Goal: Information Seeking & Learning: Learn about a topic

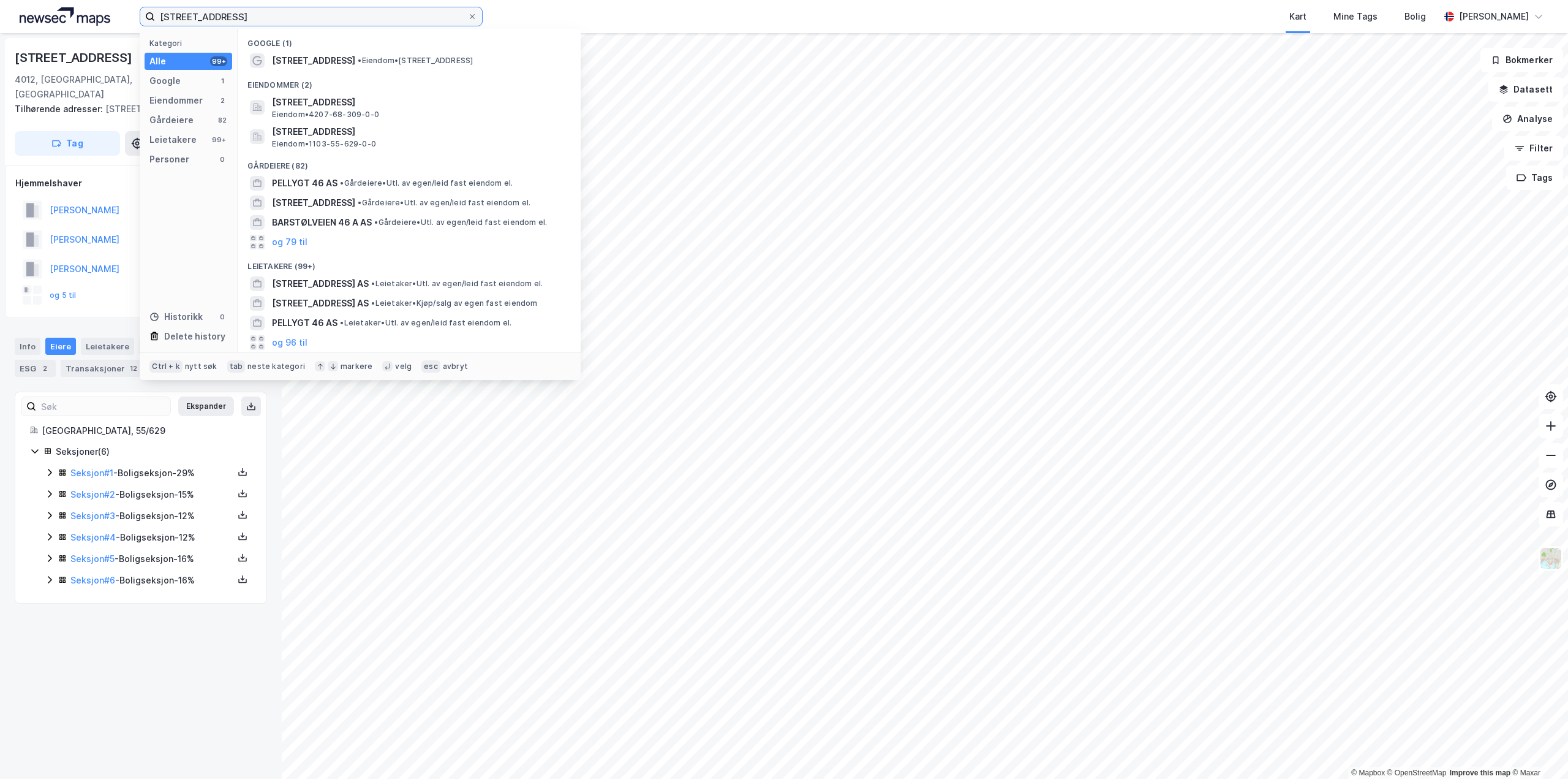
click at [253, 18] on input "[STREET_ADDRESS]" at bounding box center [311, 17] width 313 height 18
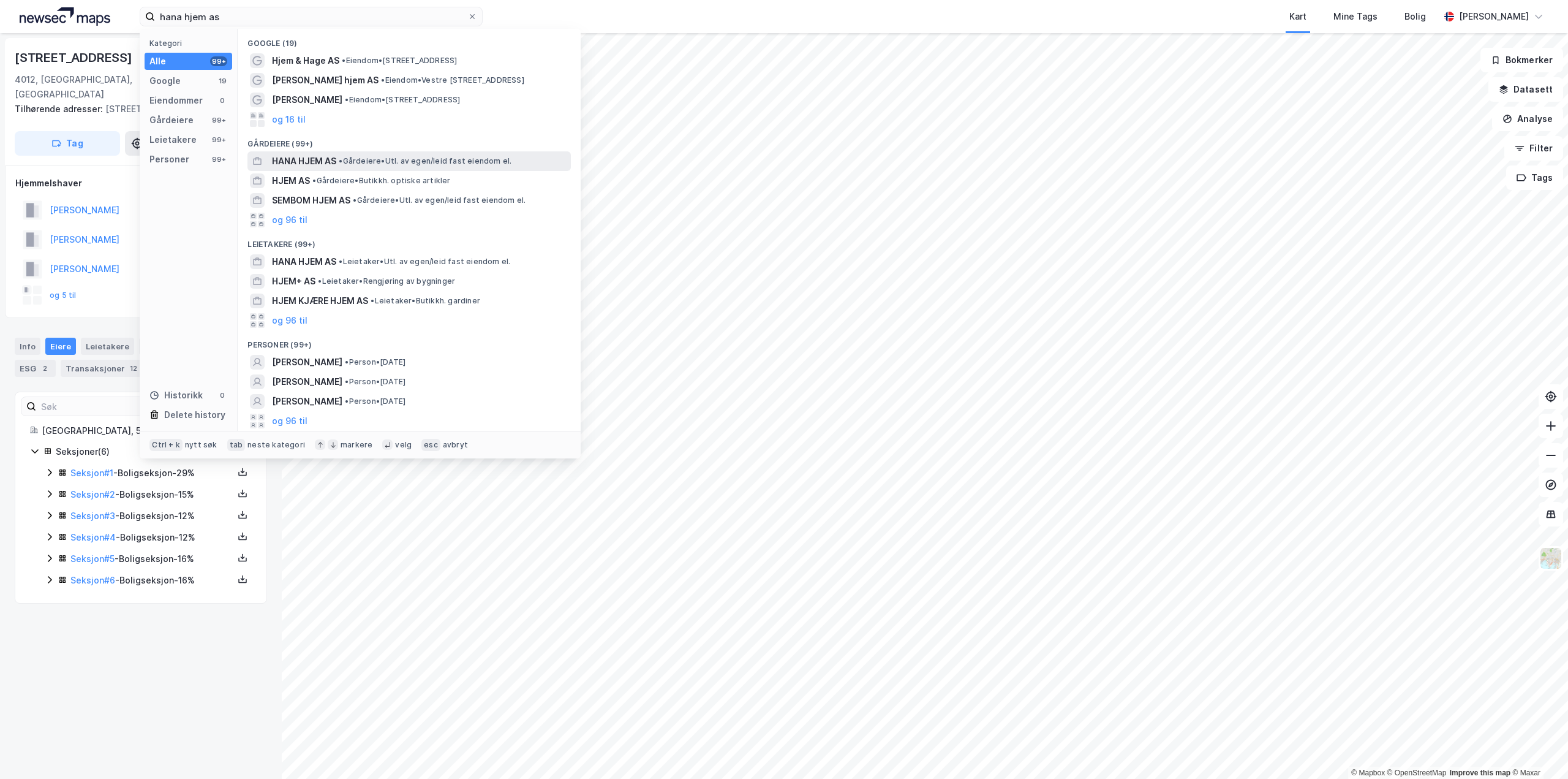
click at [298, 165] on span "HANA HJEM AS" at bounding box center [304, 161] width 65 height 15
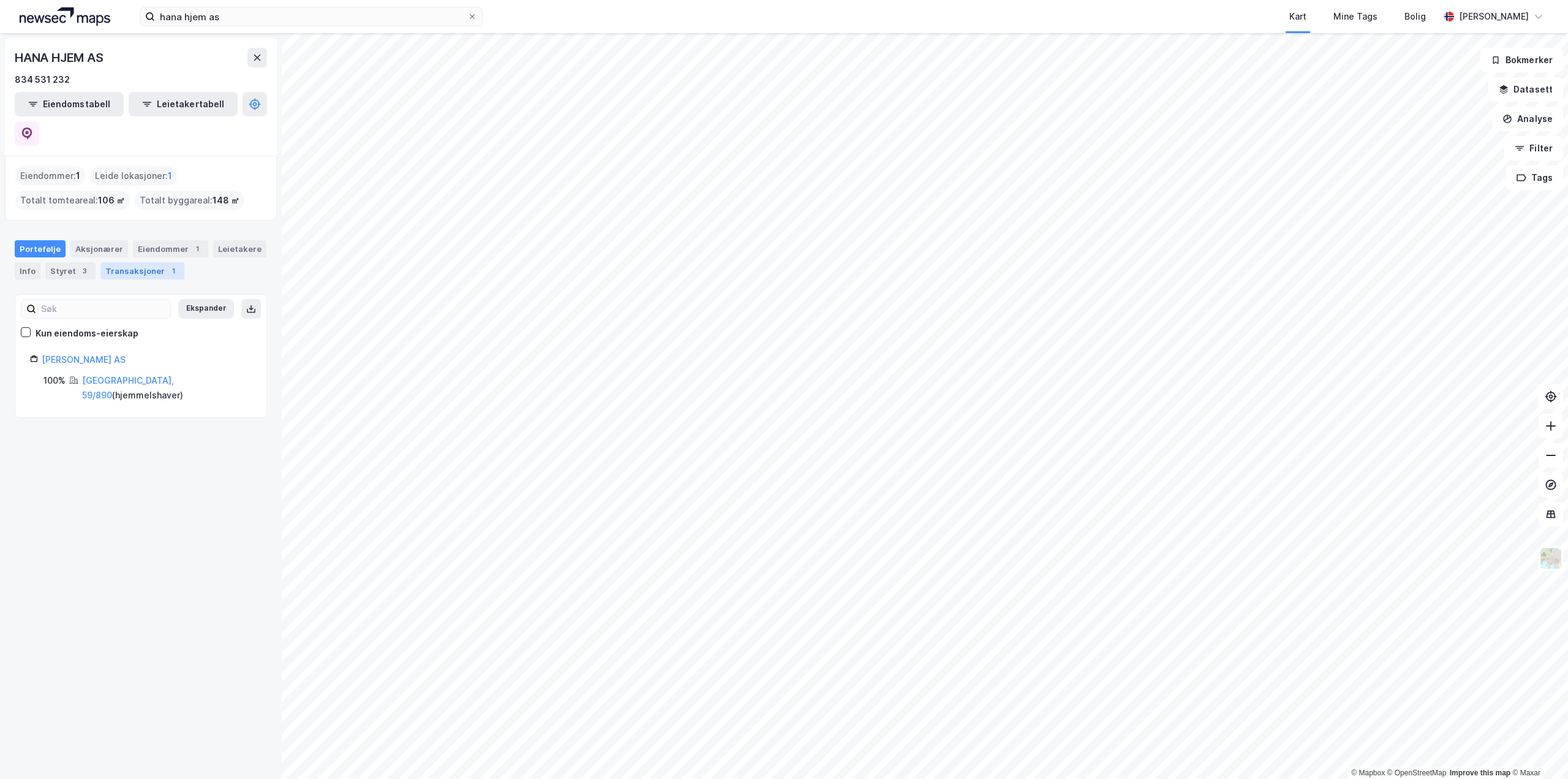
click at [121, 262] on div "Transaksjoner 1" at bounding box center [141, 271] width 84 height 17
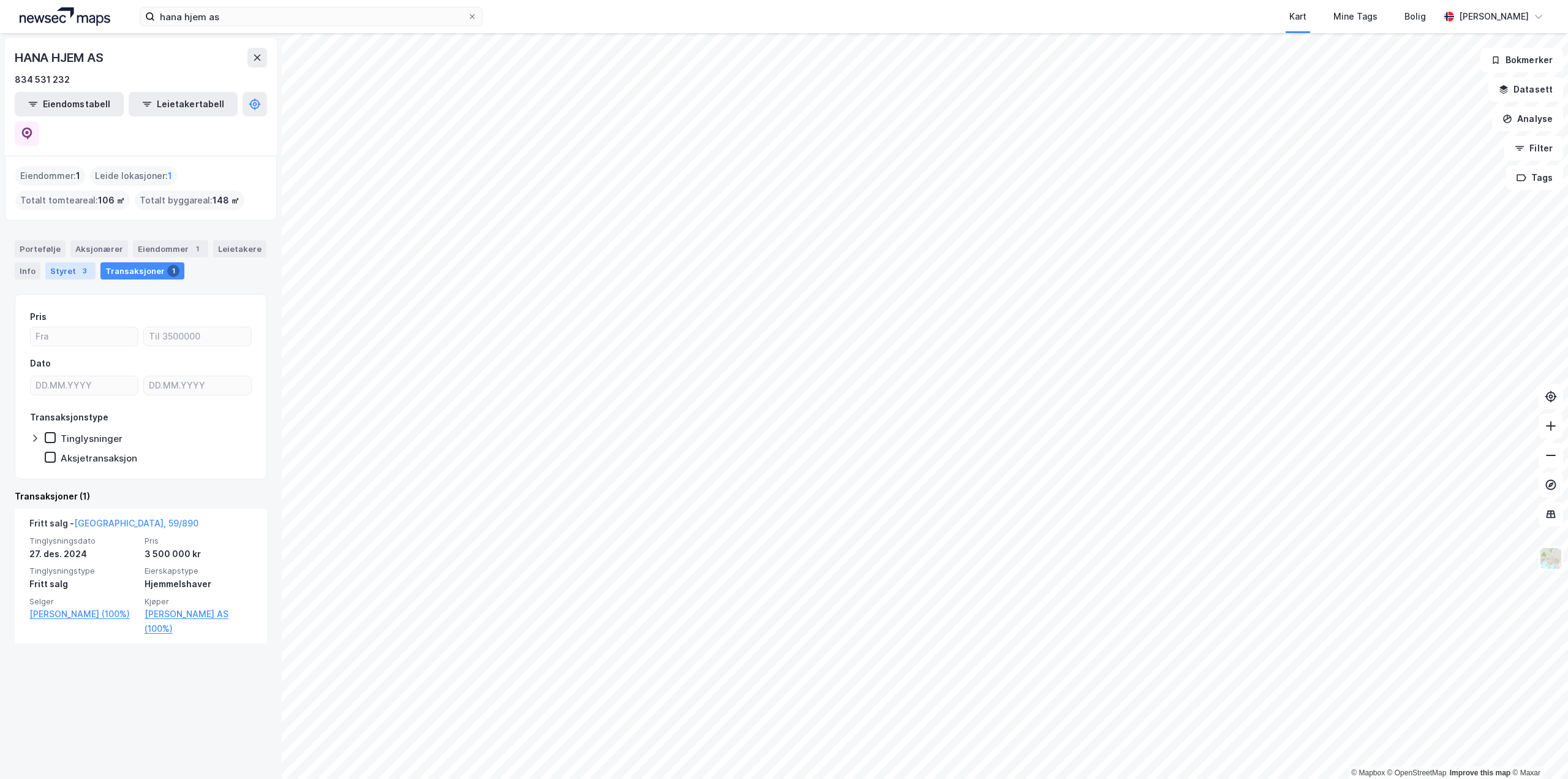
click at [56, 262] on div "Styret 3" at bounding box center [70, 271] width 50 height 17
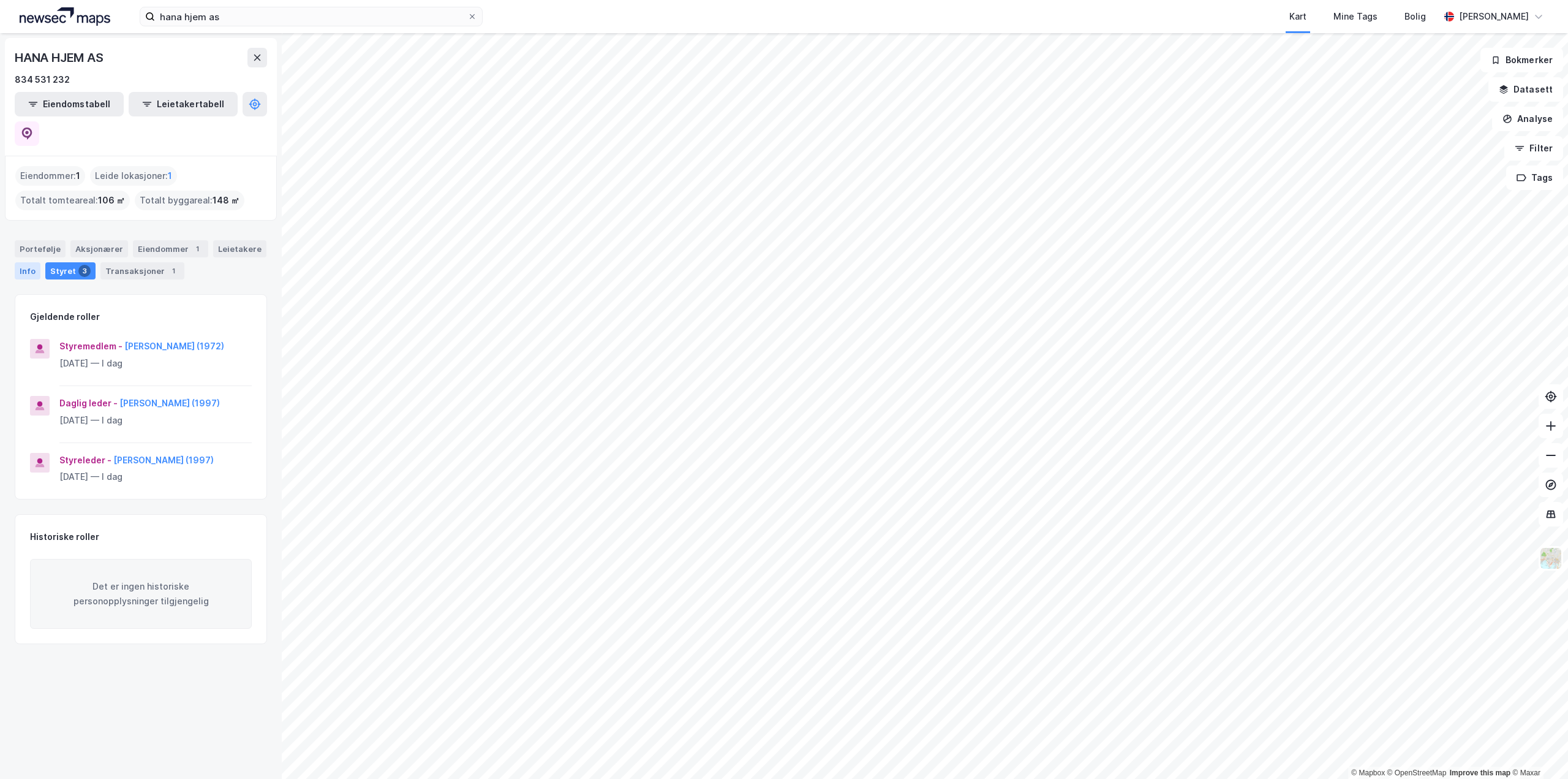
click at [32, 262] on div "Info" at bounding box center [27, 271] width 26 height 17
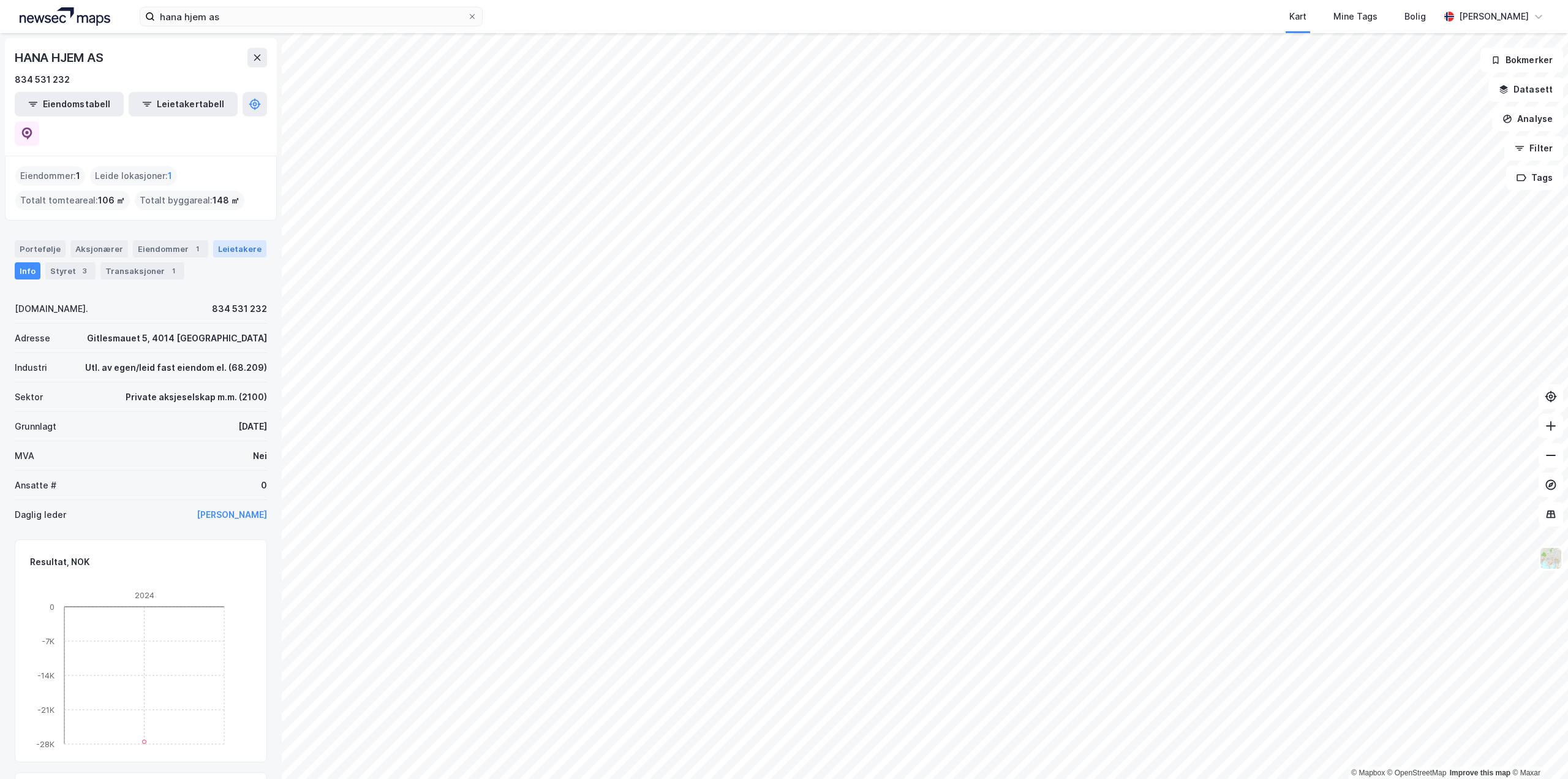
click at [226, 240] on div "Leietakere" at bounding box center [240, 248] width 53 height 17
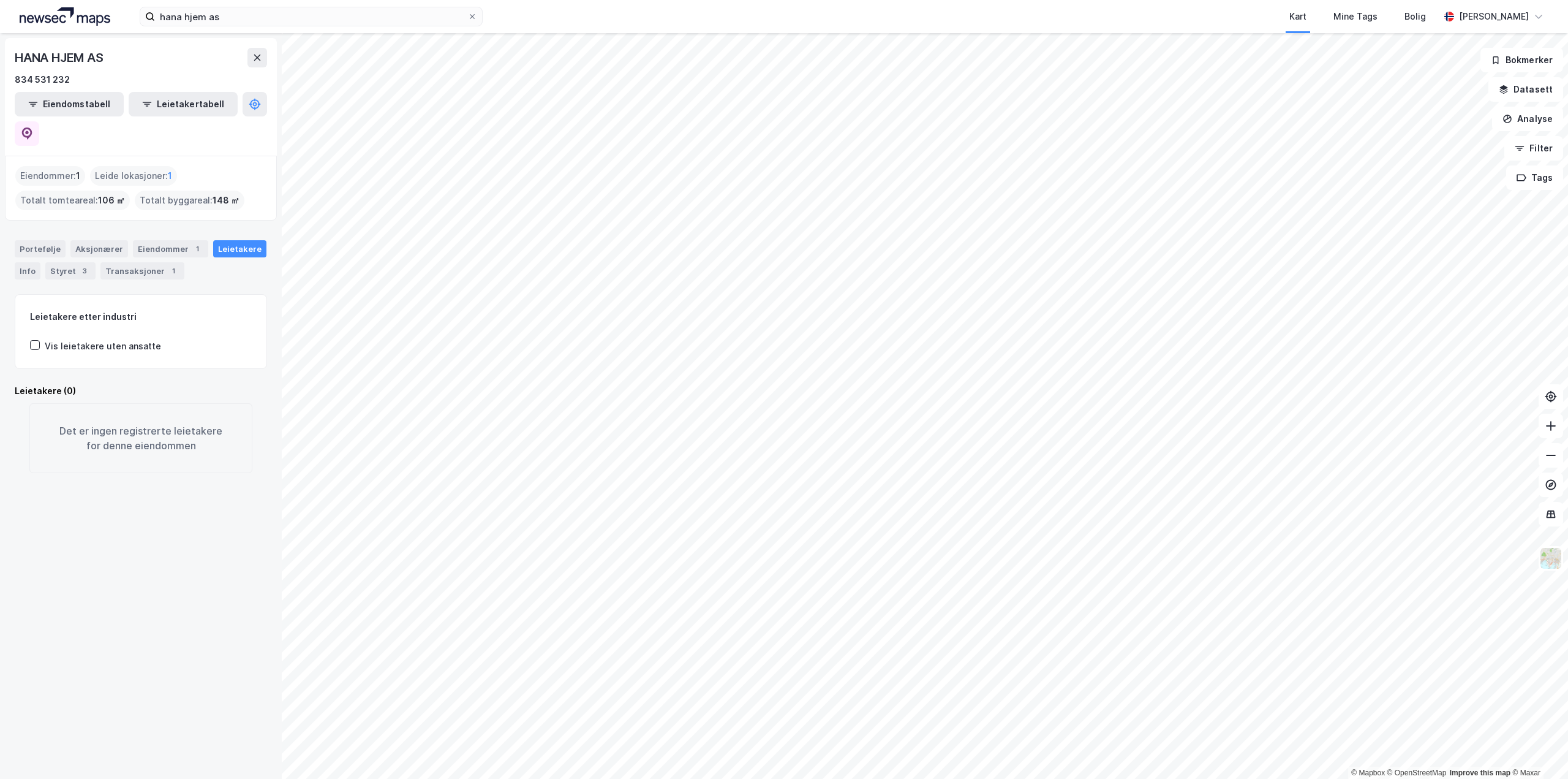
click at [37, 166] on div "Eiendommer : 1" at bounding box center [50, 176] width 70 height 20
click at [40, 166] on div "Eiendommer : 1" at bounding box center [50, 176] width 70 height 20
click at [161, 240] on div "Eiendommer 1" at bounding box center [170, 248] width 75 height 17
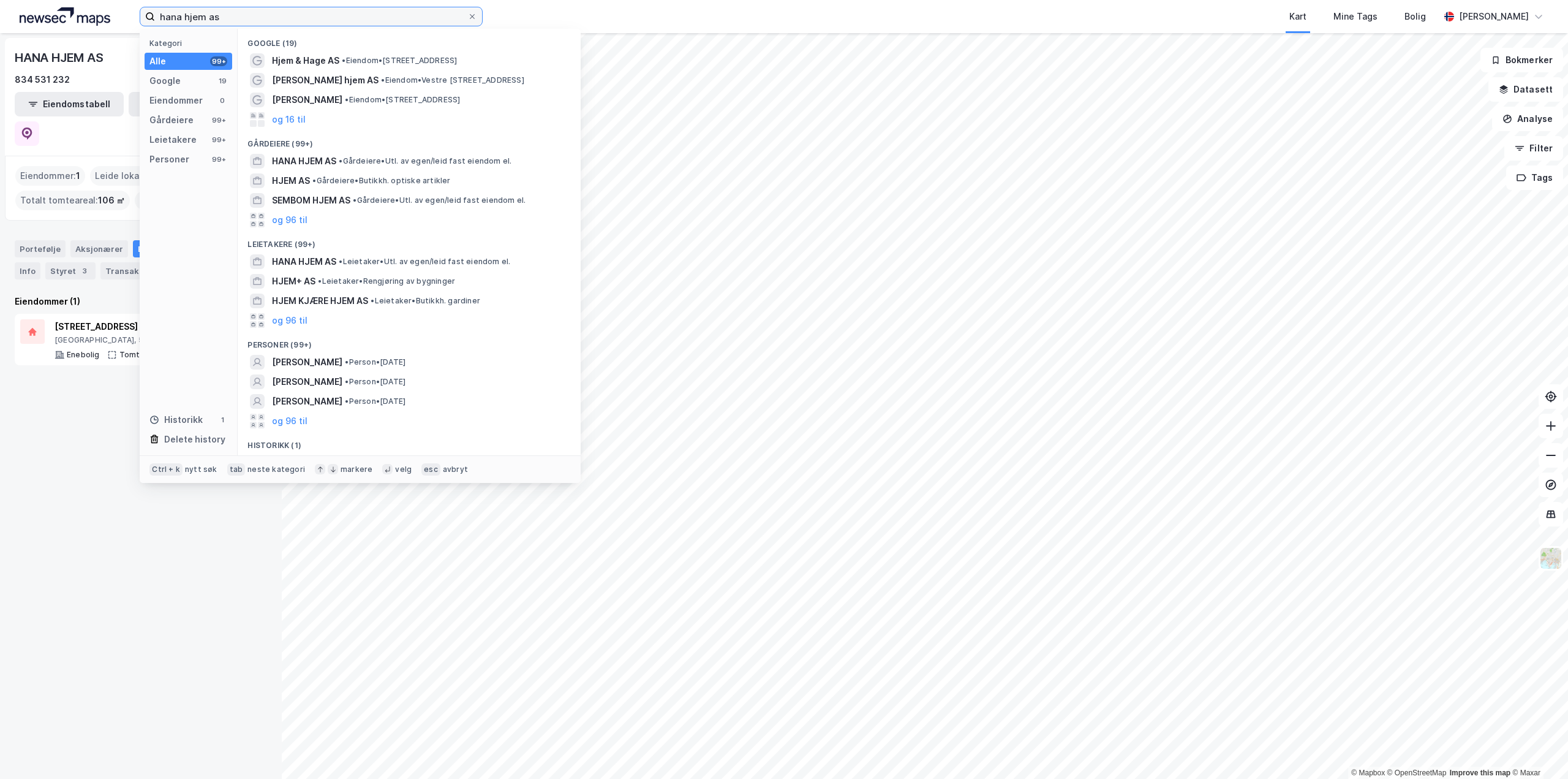
click at [233, 16] on input "hana hjem as" at bounding box center [311, 17] width 313 height 18
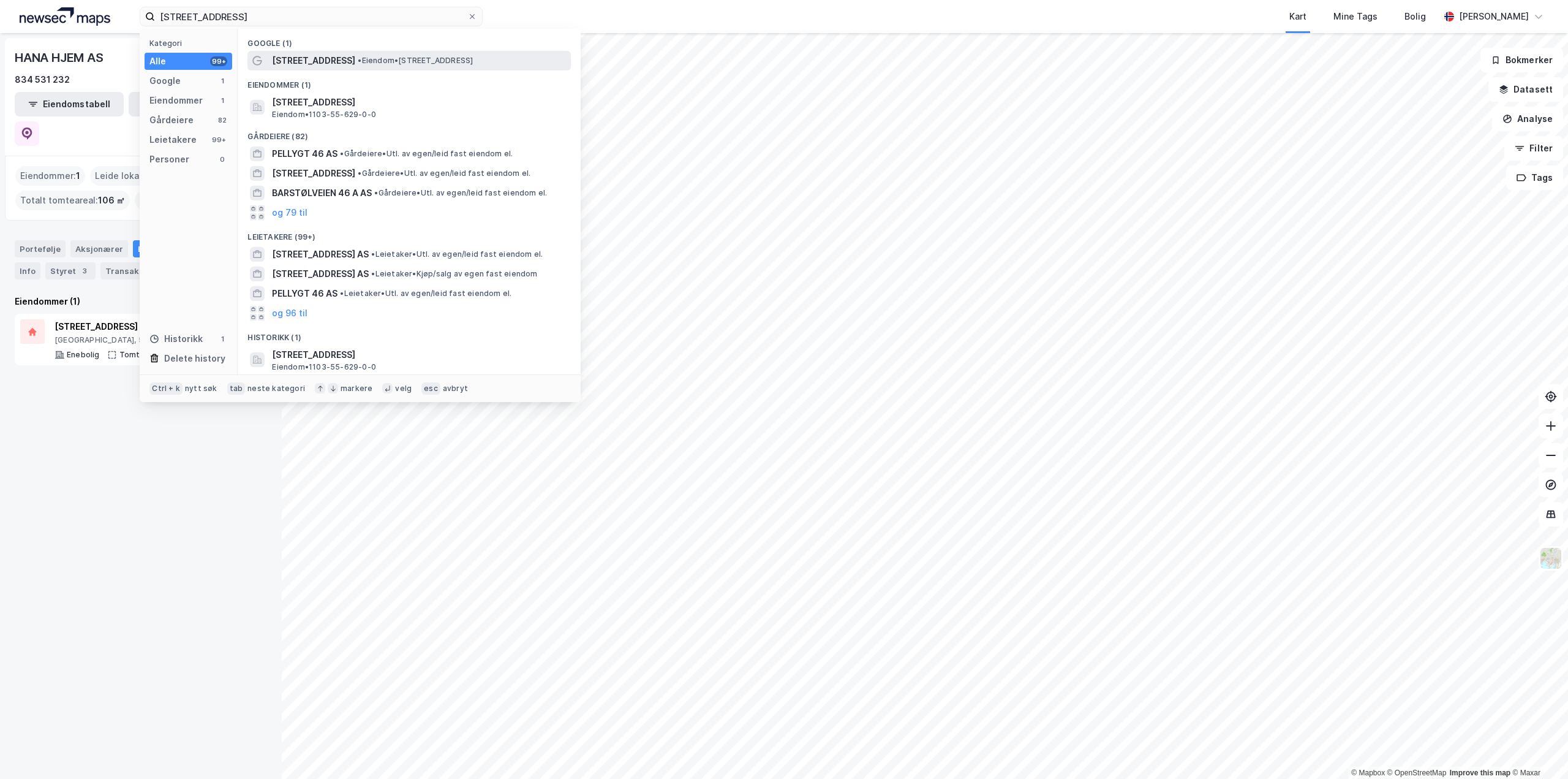
click at [313, 58] on span "[STREET_ADDRESS]" at bounding box center [314, 60] width 84 height 15
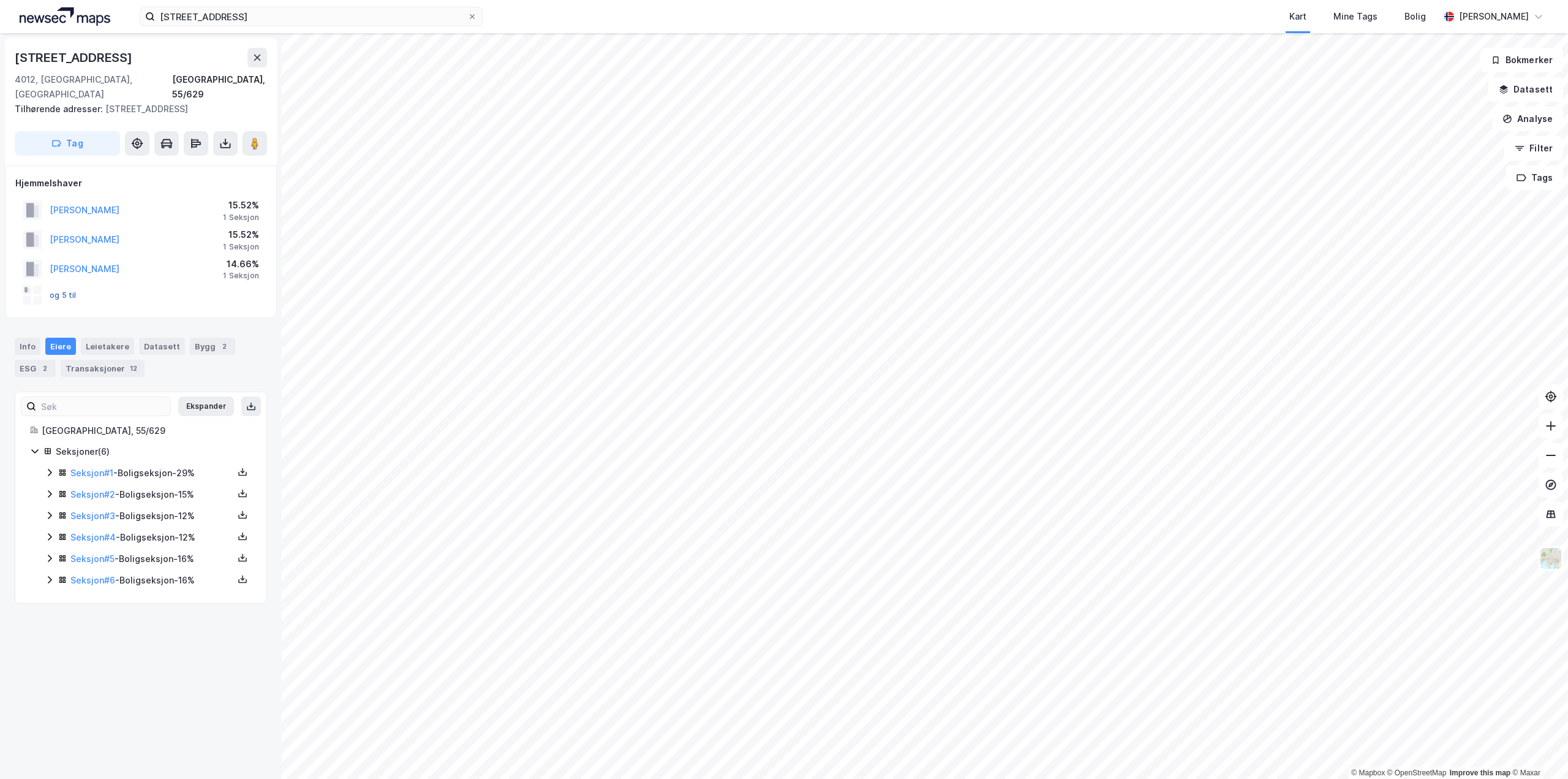
click at [0, 0] on button "og 5 til" at bounding box center [0, 0] width 0 height 0
click at [94, 360] on div "Transaksjoner 12" at bounding box center [102, 368] width 84 height 17
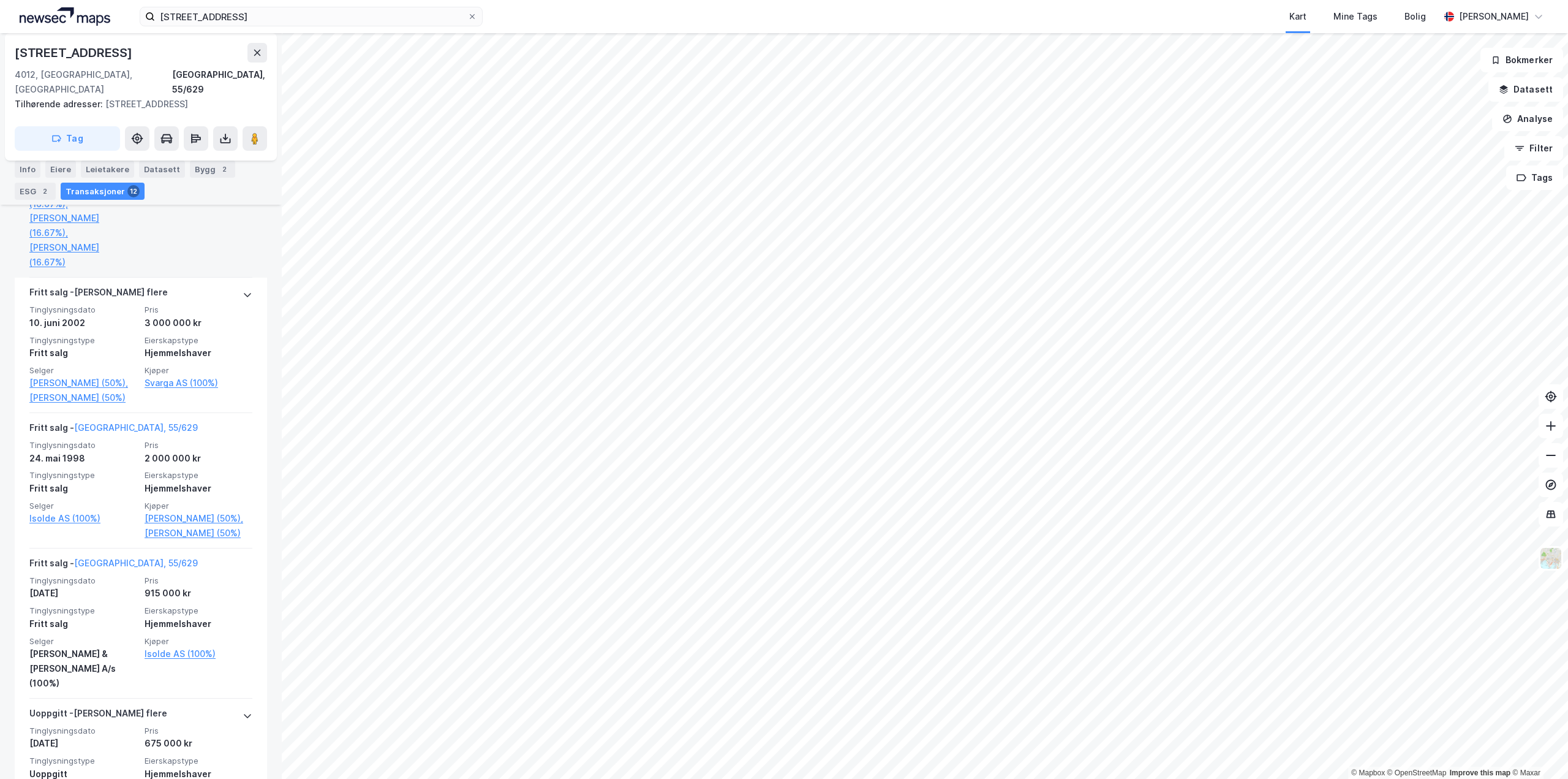
scroll to position [1556, 0]
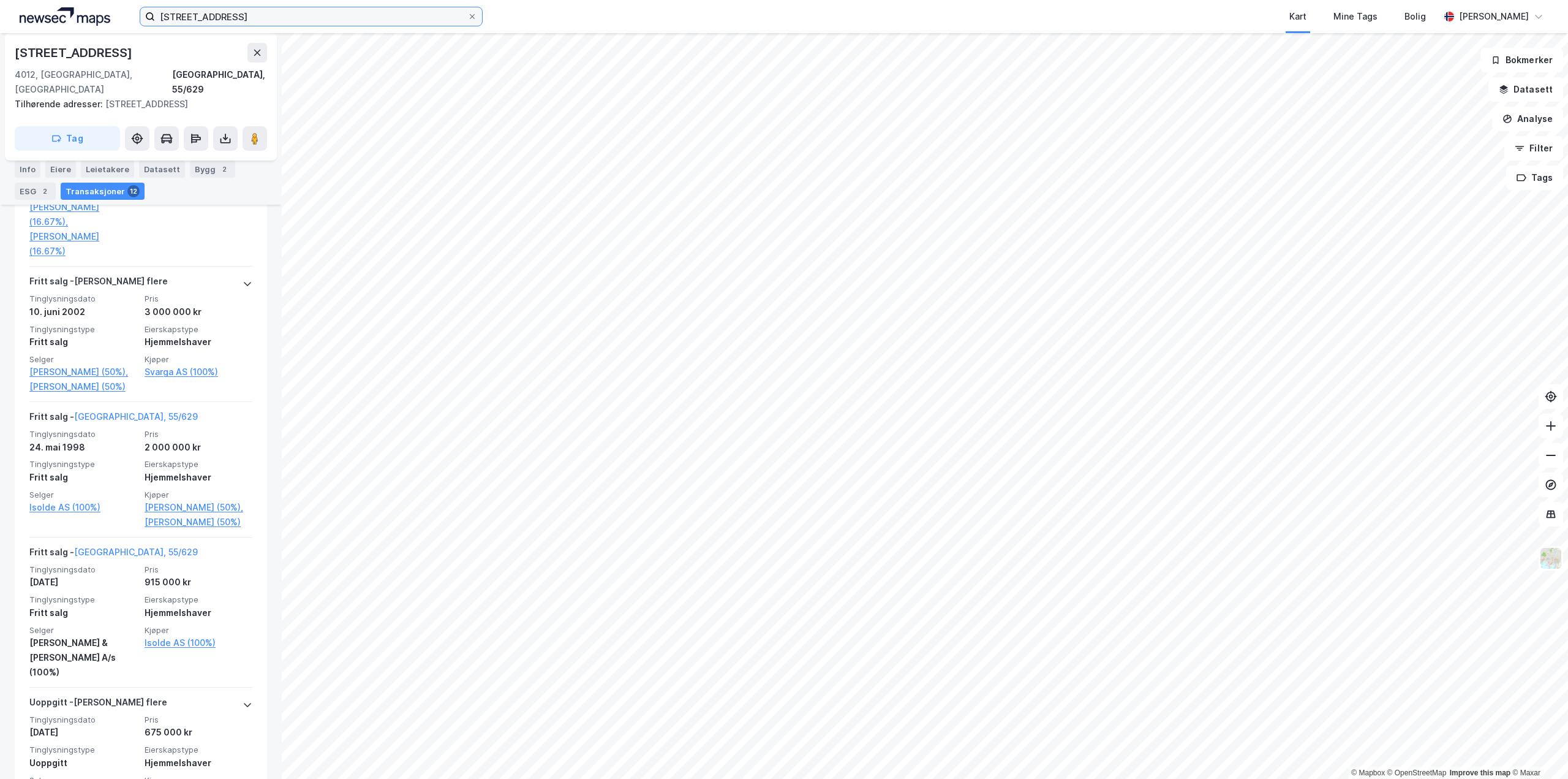
click at [247, 13] on input "[STREET_ADDRESS]" at bounding box center [311, 17] width 313 height 18
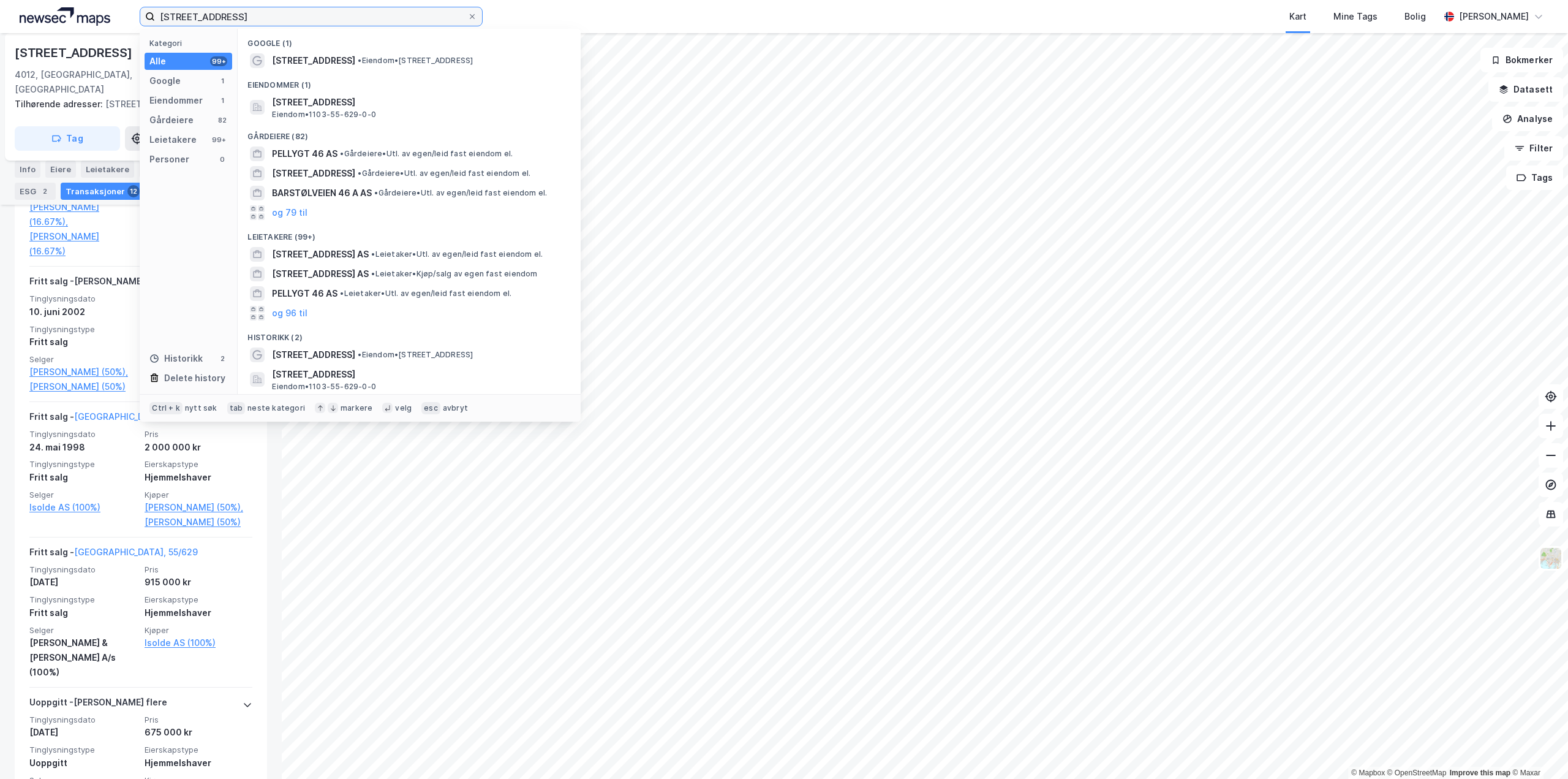
click at [247, 13] on input "[STREET_ADDRESS]" at bounding box center [311, 17] width 313 height 18
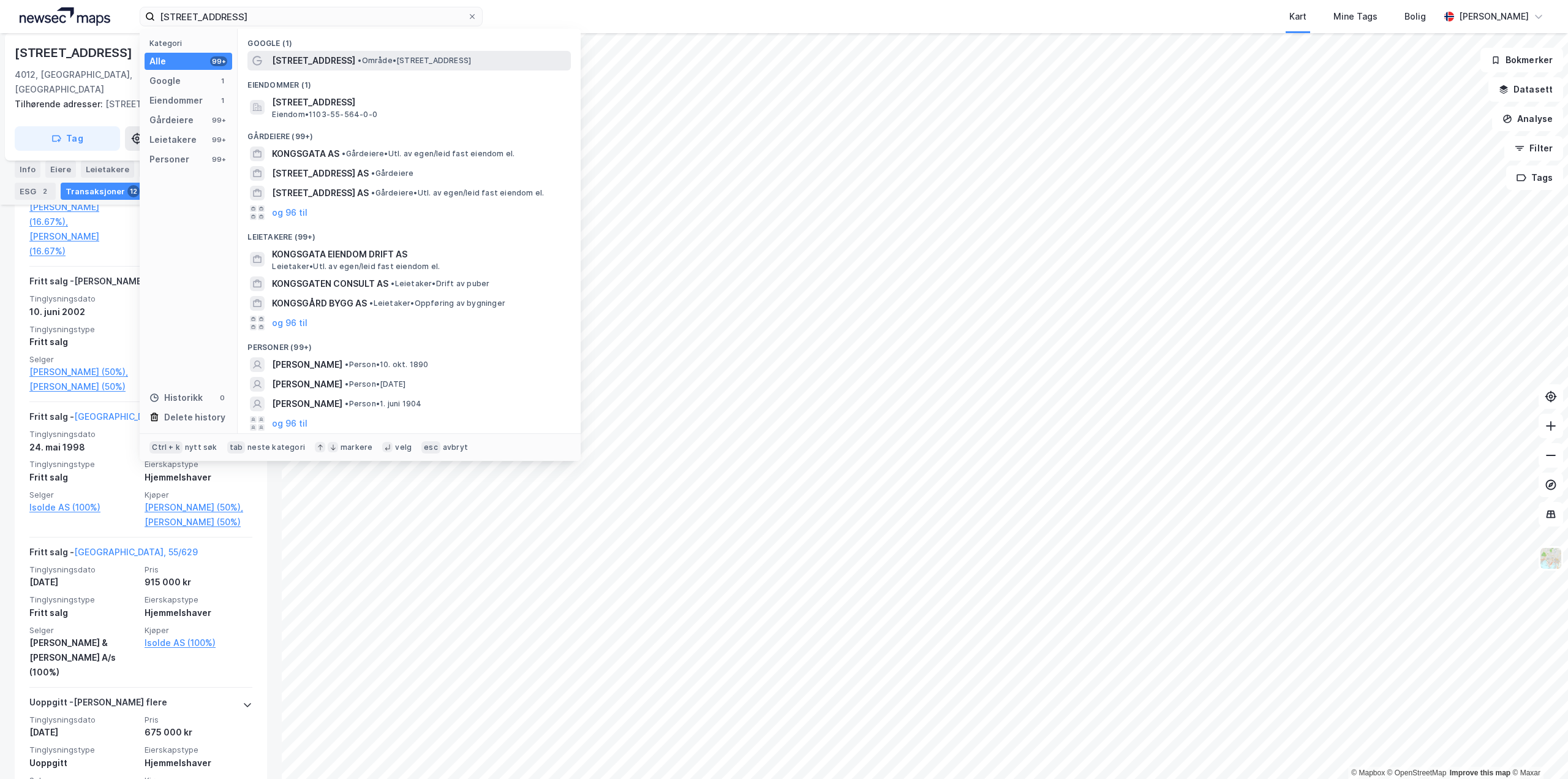
click at [315, 60] on span "[STREET_ADDRESS]" at bounding box center [314, 60] width 84 height 15
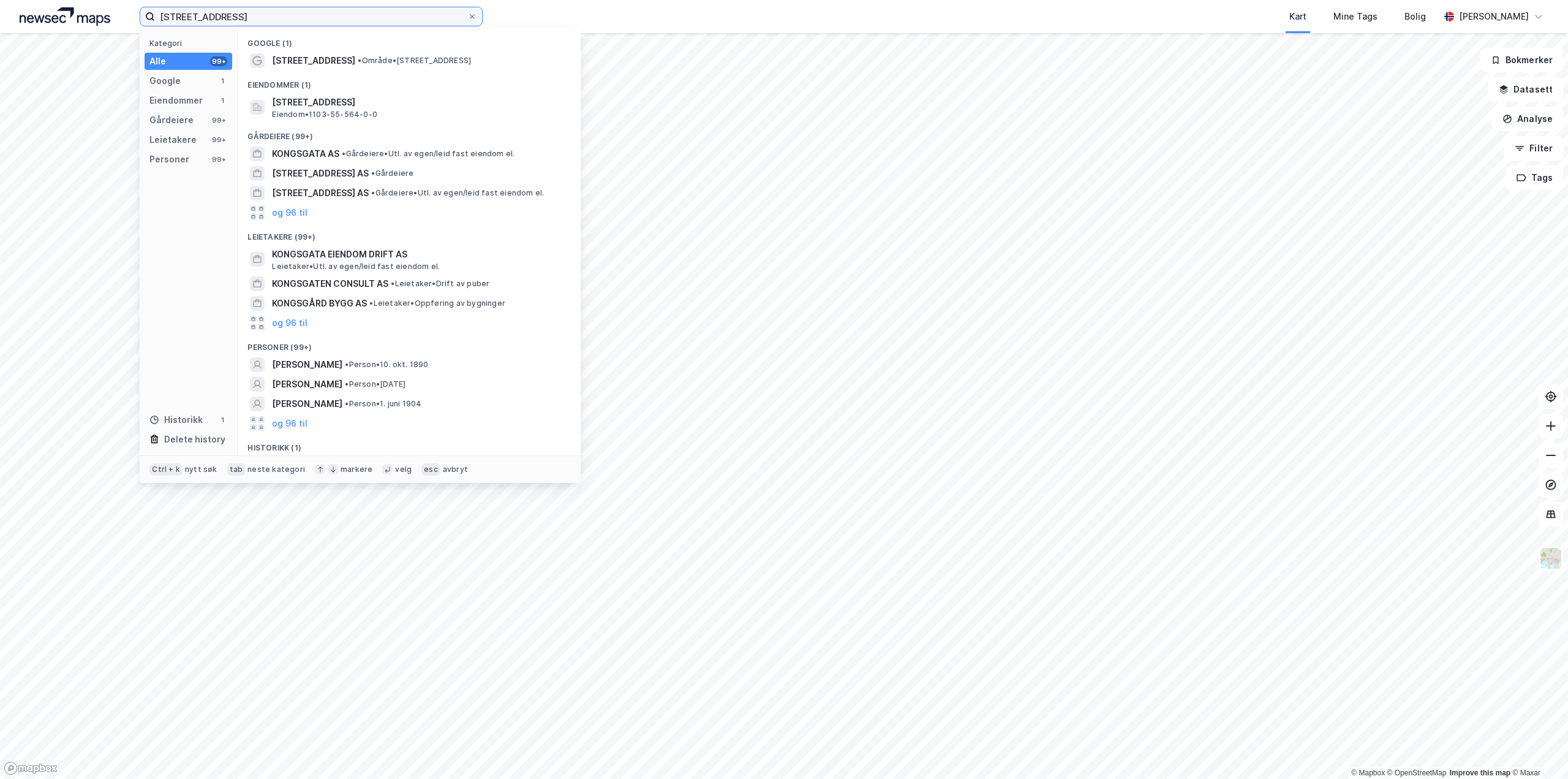
click at [242, 16] on input "[STREET_ADDRESS]" at bounding box center [311, 17] width 313 height 18
click at [324, 60] on span "[STREET_ADDRESS]" at bounding box center [314, 60] width 84 height 15
click at [233, 13] on input "[STREET_ADDRESS]" at bounding box center [311, 17] width 313 height 18
click at [316, 108] on span "[STREET_ADDRESS]" at bounding box center [419, 103] width 294 height 15
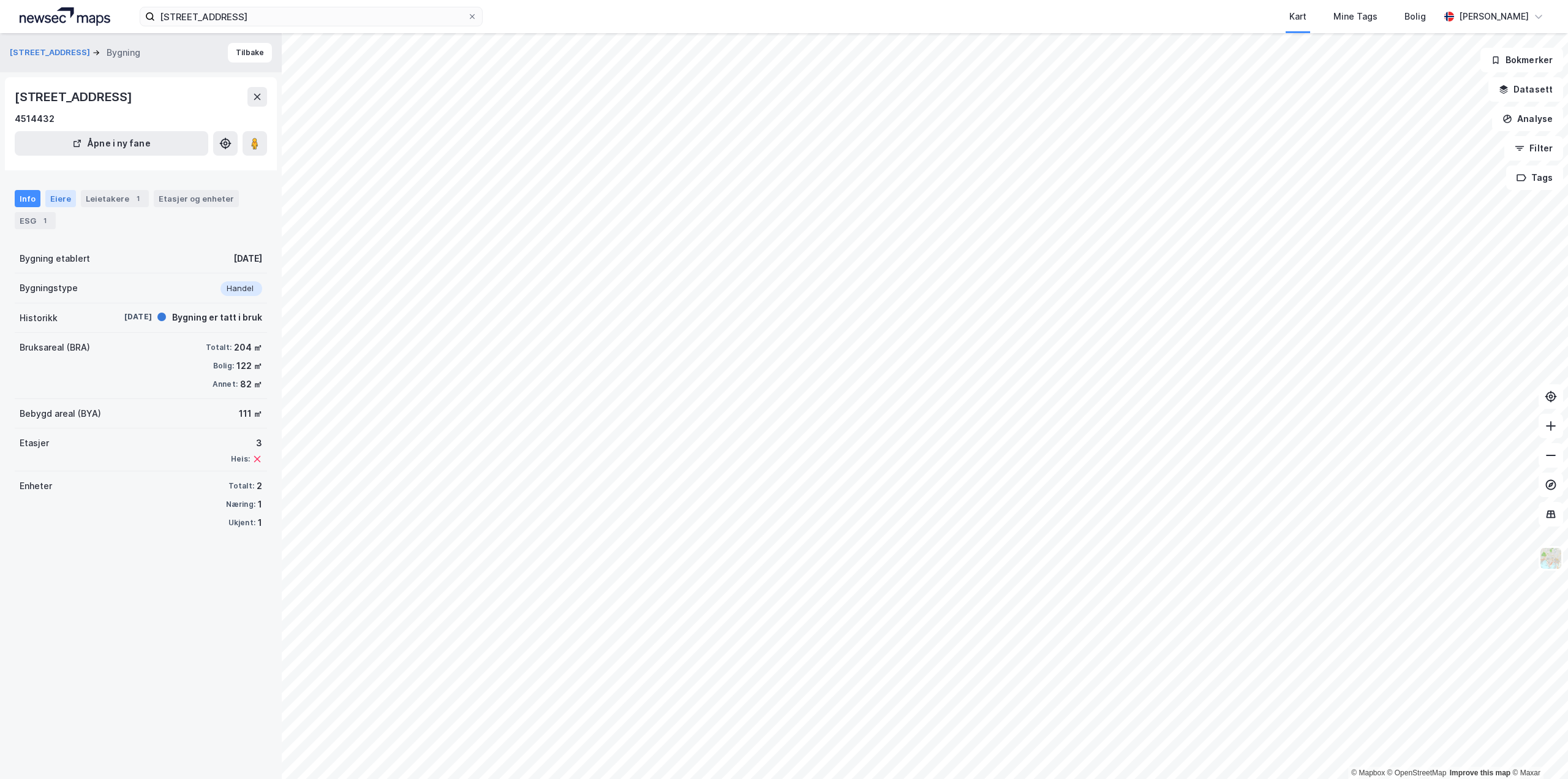
click at [56, 202] on div "Eiere" at bounding box center [60, 198] width 31 height 17
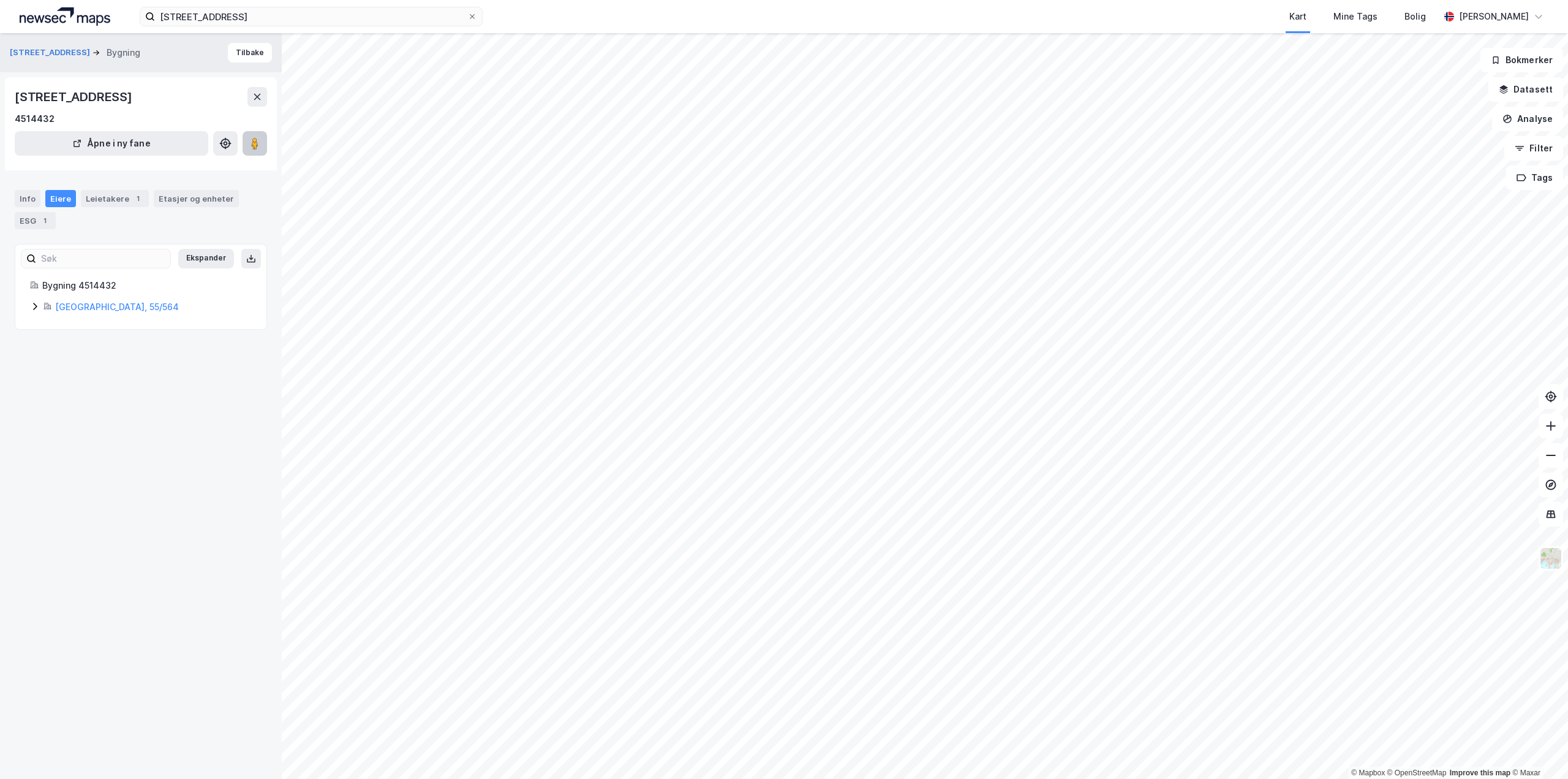
click at [258, 138] on image at bounding box center [255, 143] width 7 height 12
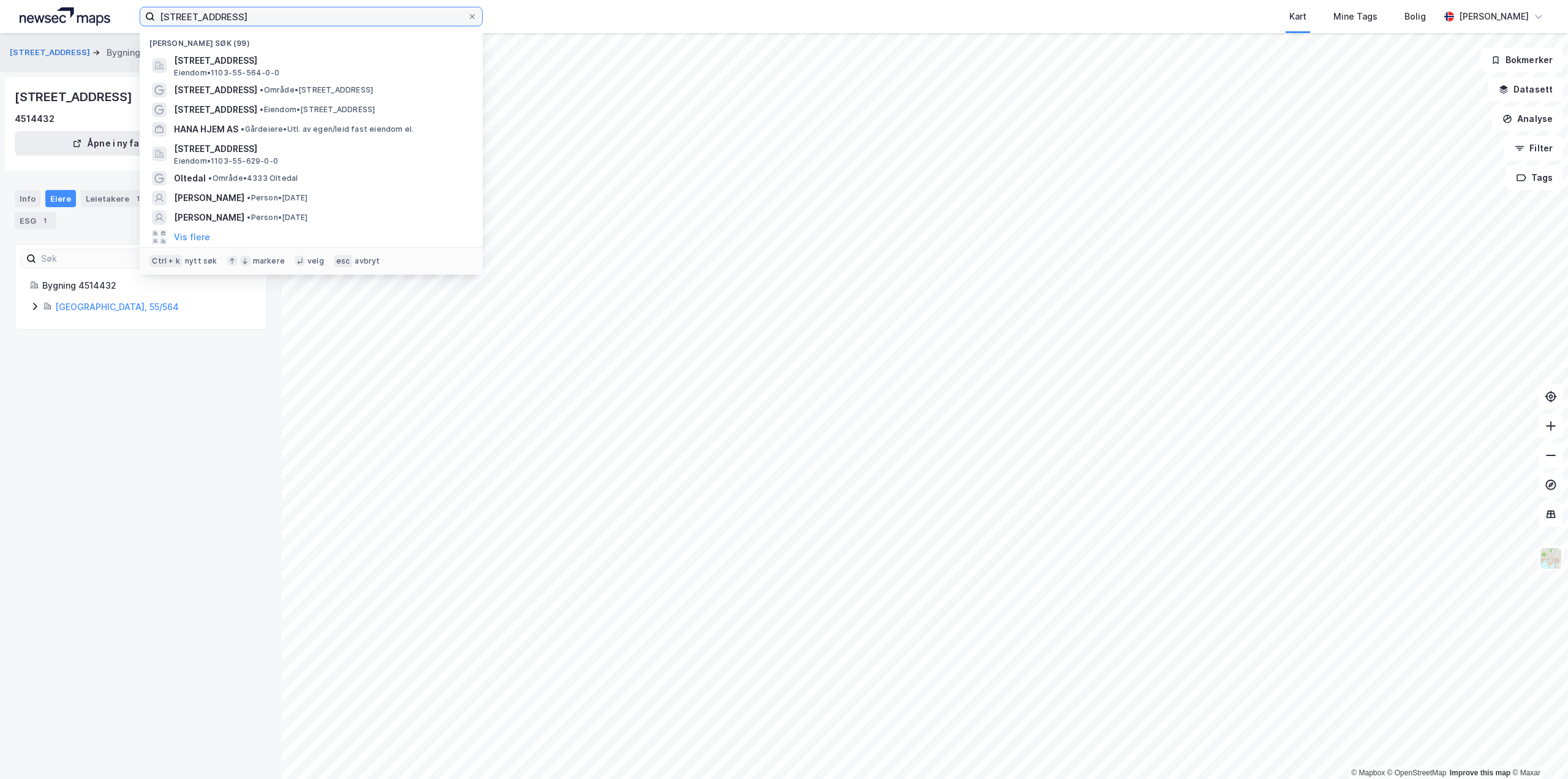
click at [239, 9] on input "[STREET_ADDRESS]" at bounding box center [311, 17] width 313 height 18
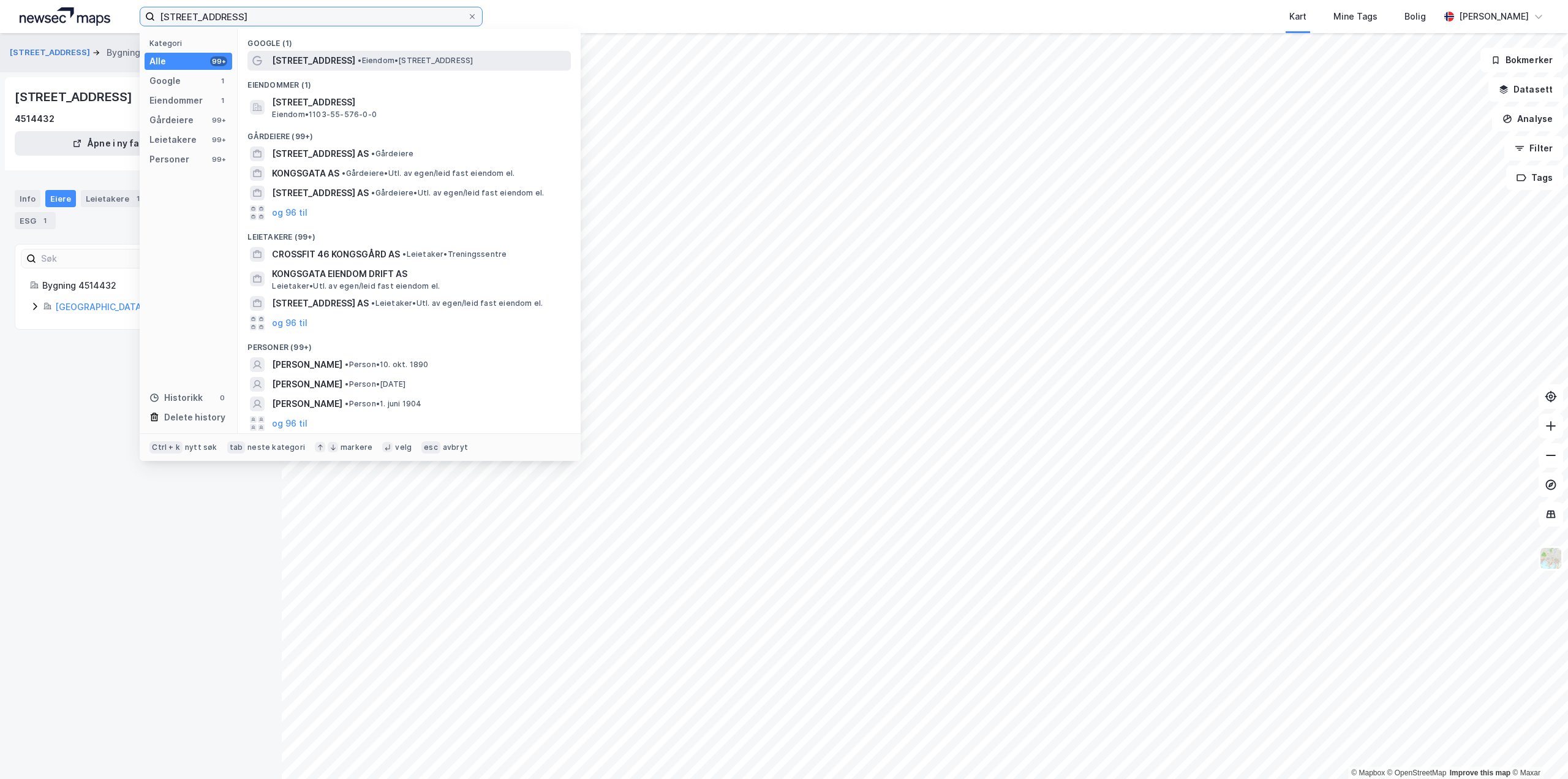
type input "[STREET_ADDRESS]"
click at [285, 60] on span "[STREET_ADDRESS]" at bounding box center [314, 60] width 84 height 15
